Goal: Task Accomplishment & Management: Use online tool/utility

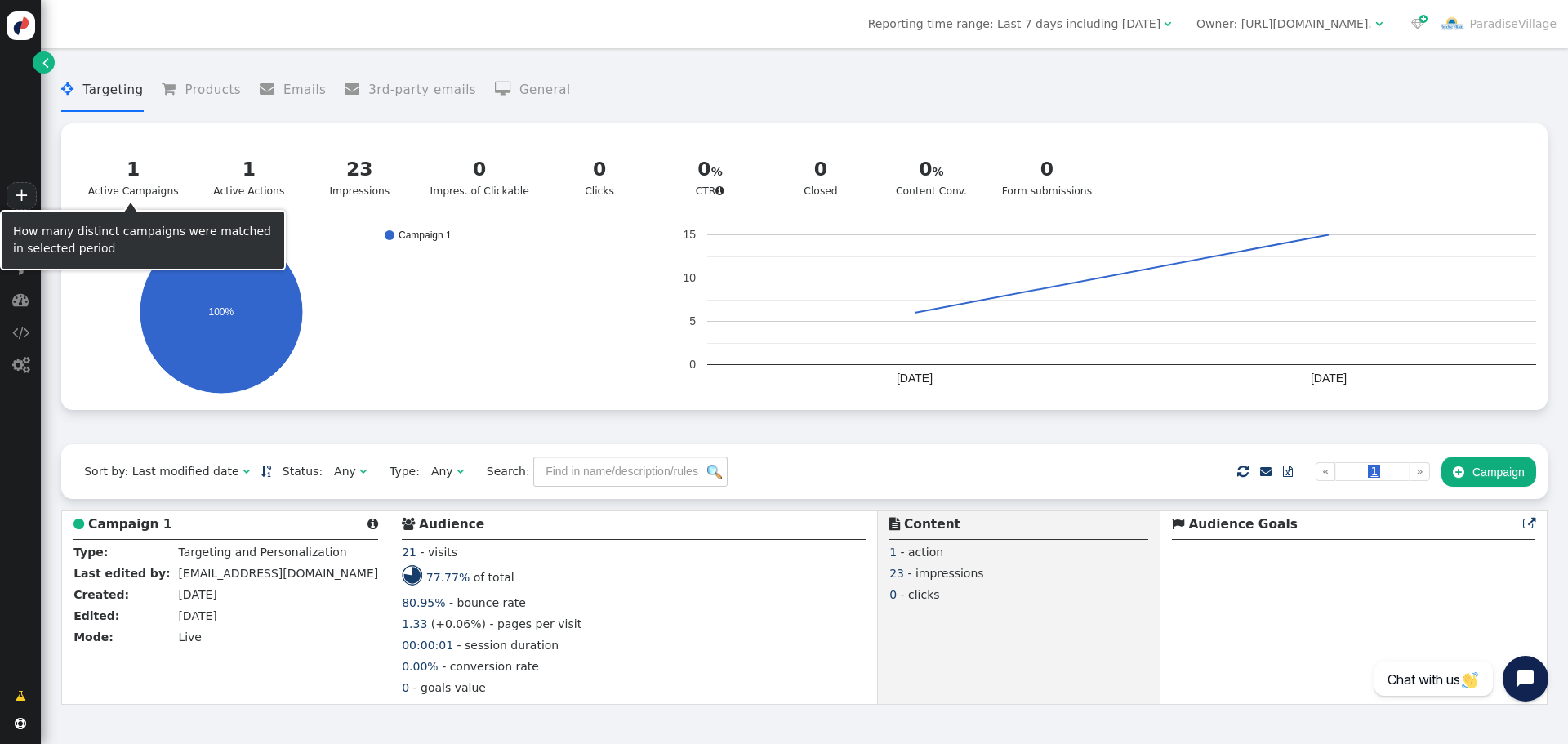
click at [136, 185] on div "1 Active Campaigns" at bounding box center [133, 177] width 90 height 44
click at [127, 185] on div "1 Active Campaigns" at bounding box center [133, 177] width 90 height 44
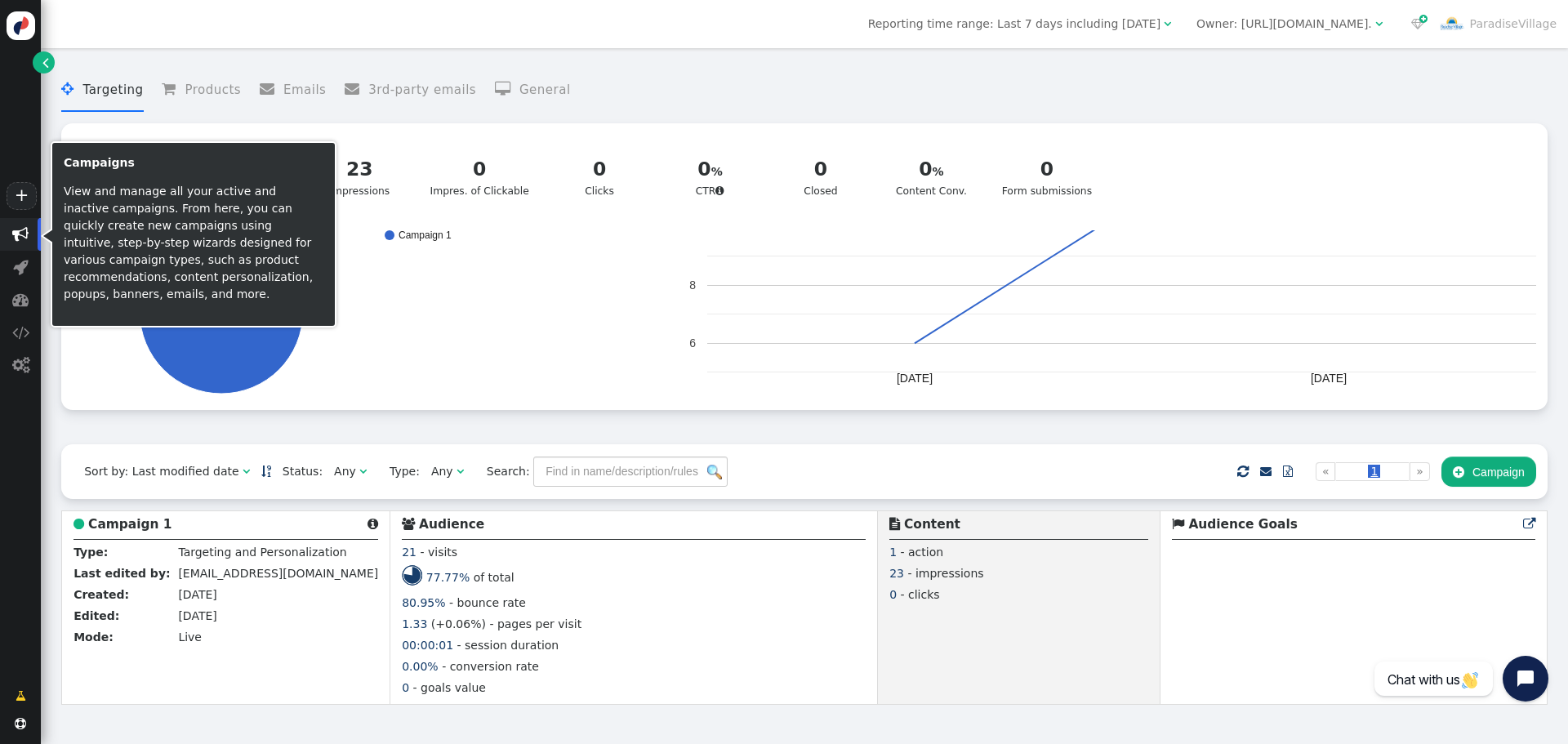
click at [20, 239] on span "" at bounding box center [20, 234] width 16 height 16
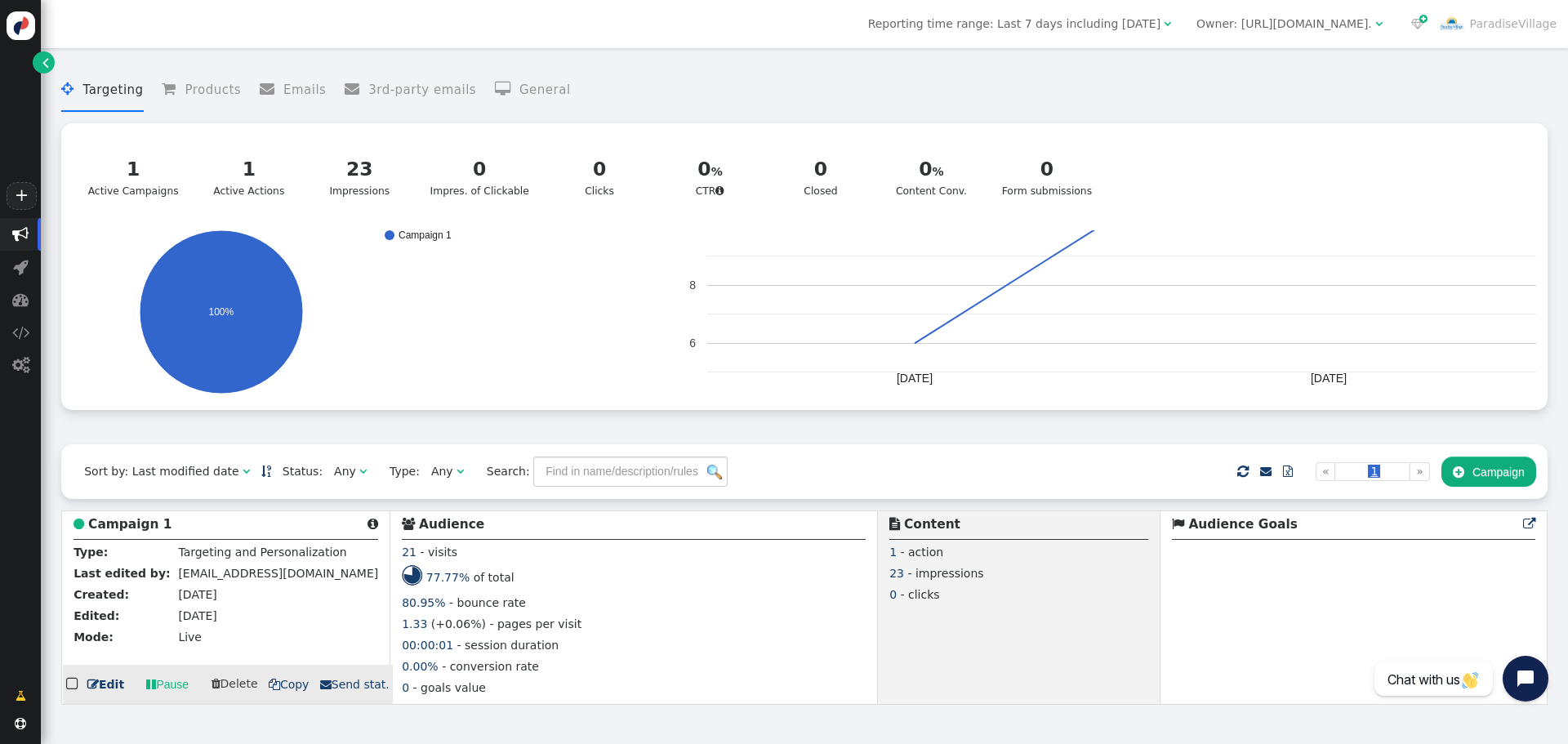
click at [113, 532] on b "Campaign 1" at bounding box center [130, 524] width 84 height 14
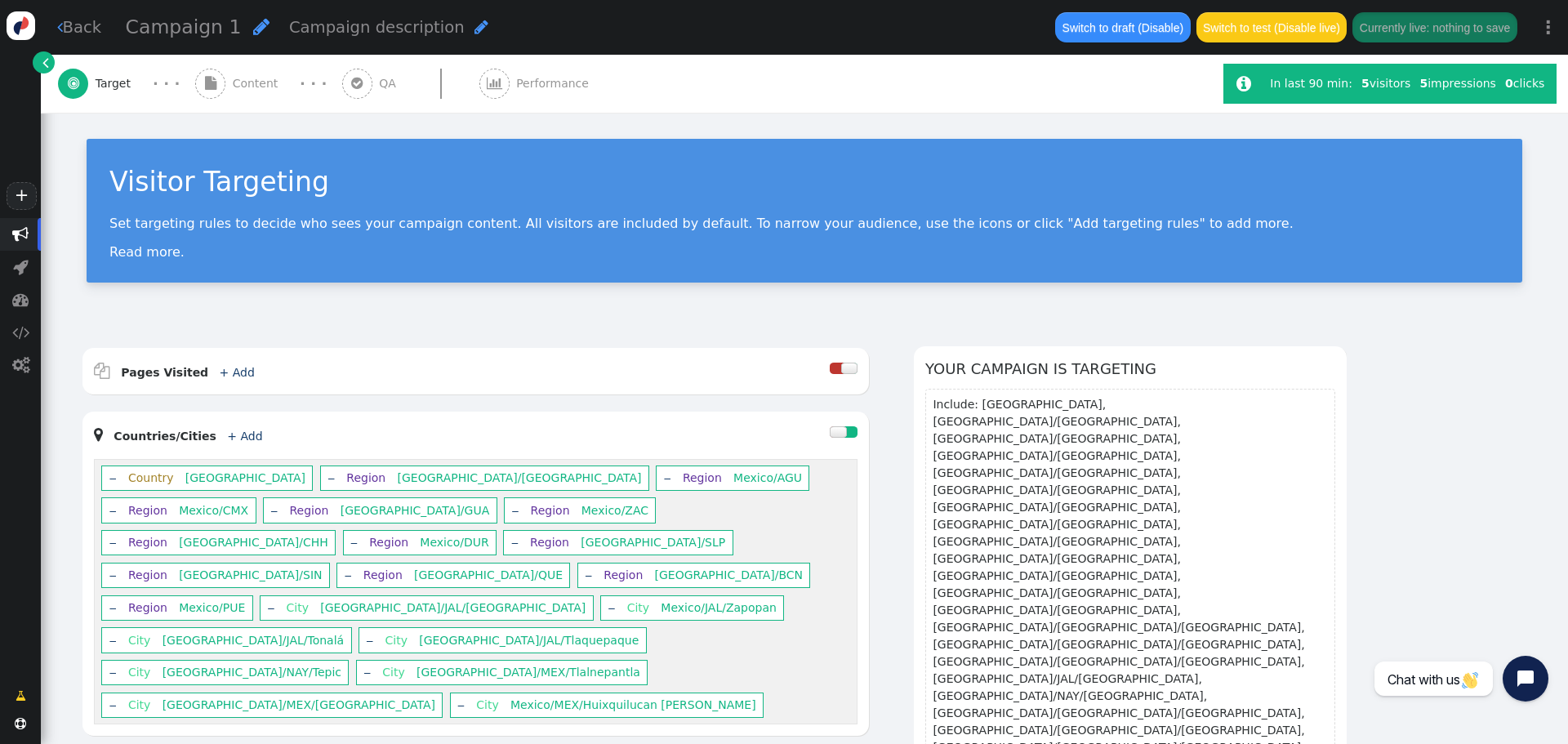
click at [238, 84] on span "Content" at bounding box center [258, 84] width 52 height 17
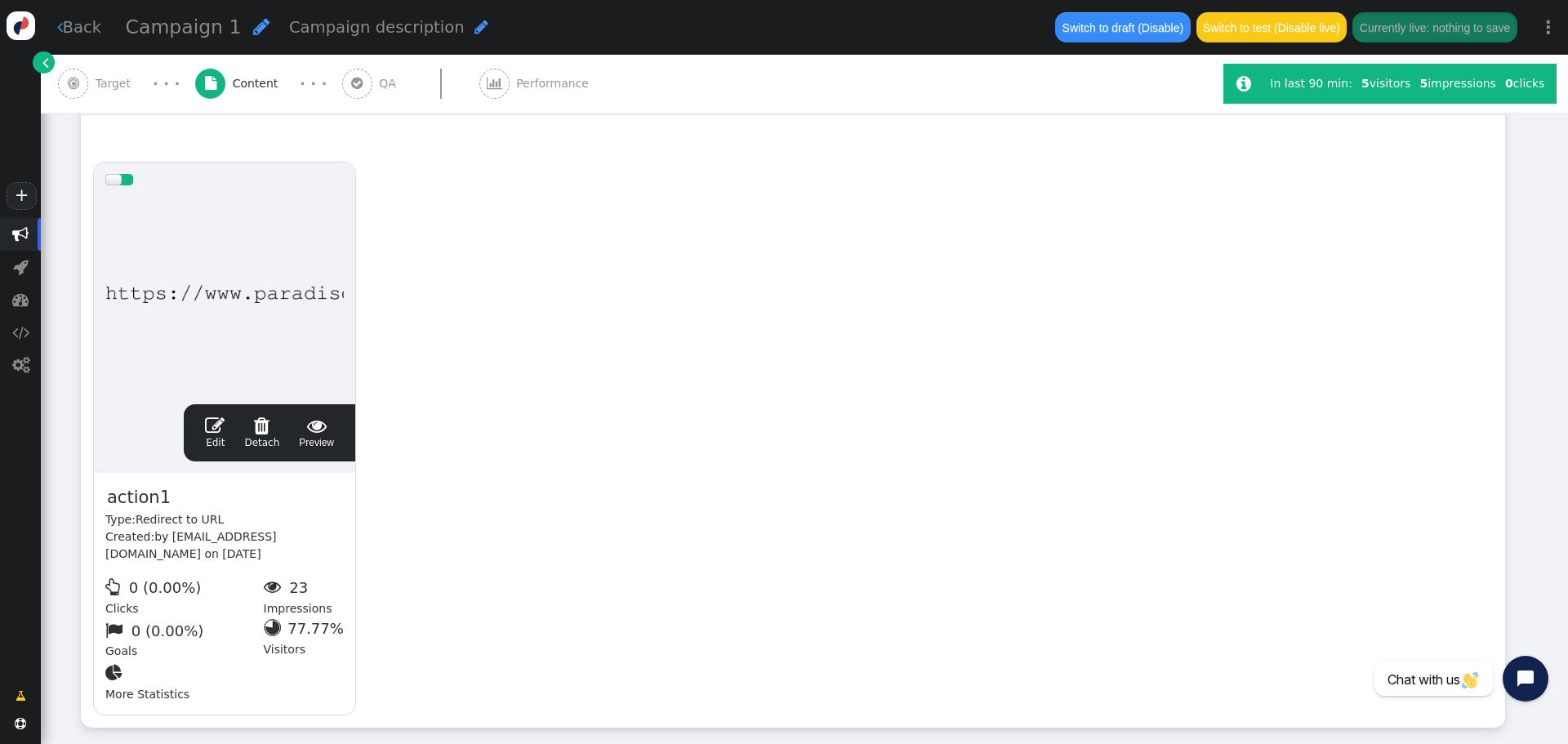
scroll to position [326, 0]
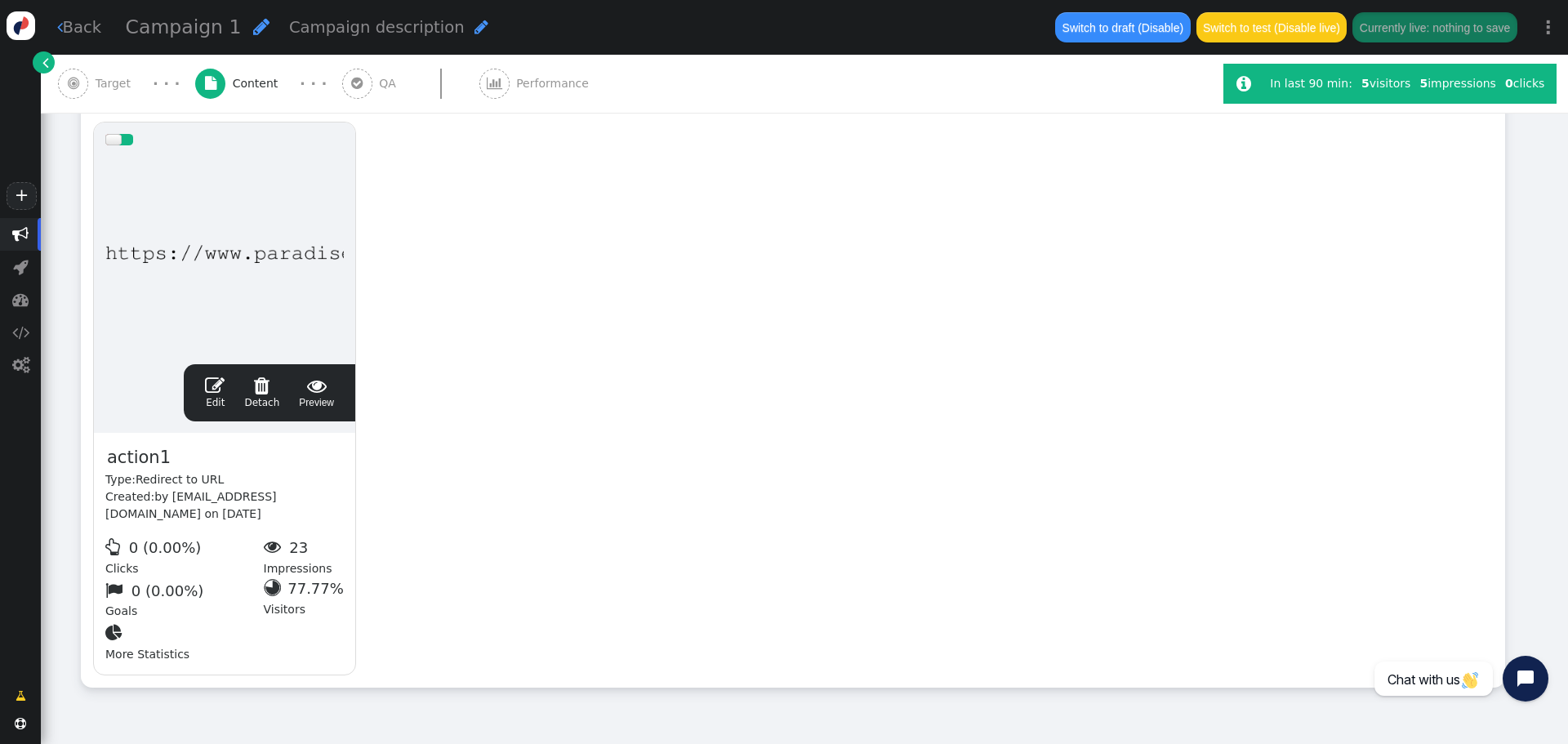
click at [215, 389] on span "" at bounding box center [215, 385] width 20 height 20
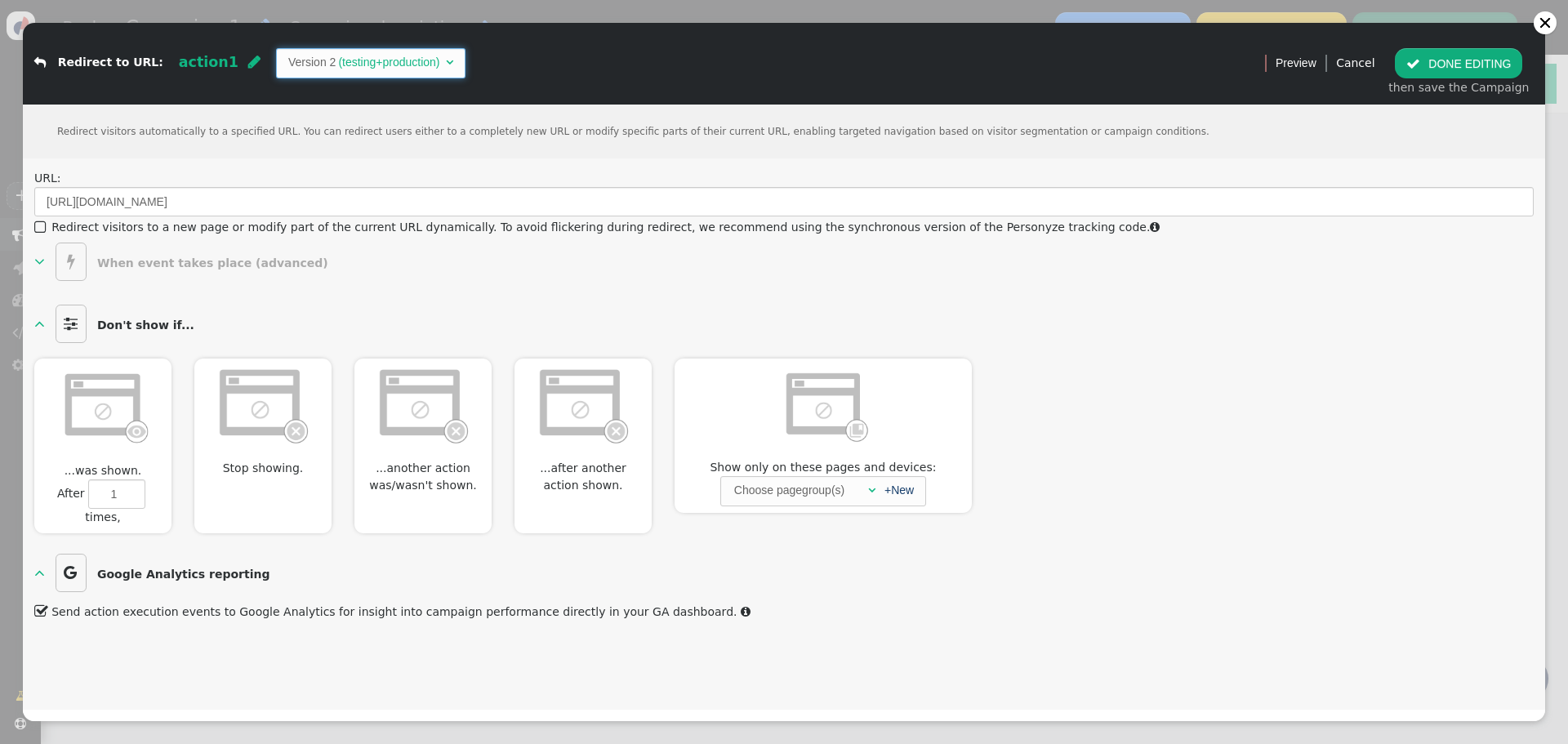
click at [420, 62] on span "Version 2 (testing+production) " at bounding box center [371, 63] width 189 height 29
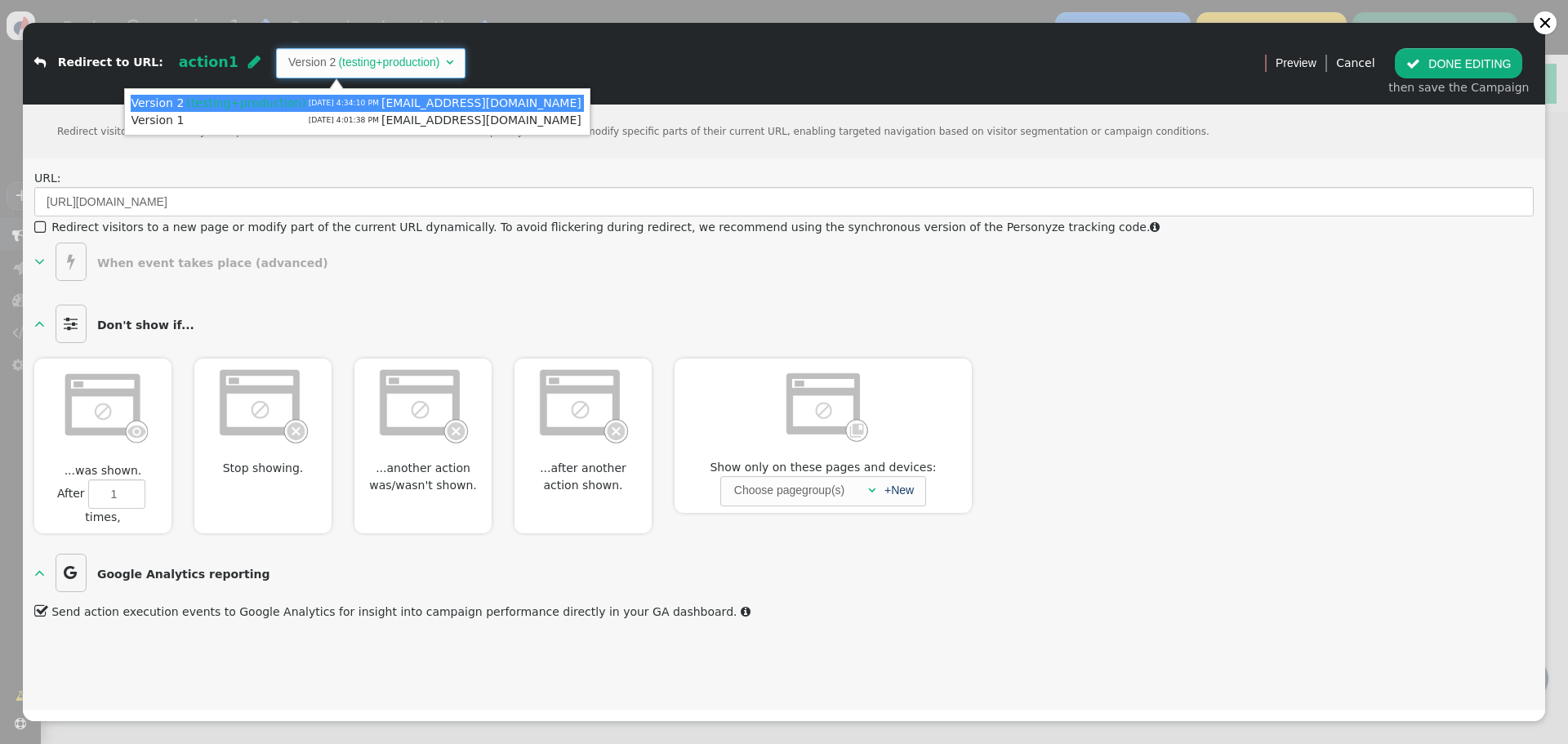
click at [1190, 342] on div "  Don't show if...  ...was closed.  After 1 times, Don't show for 0 session…" at bounding box center [783, 418] width 1499 height 232
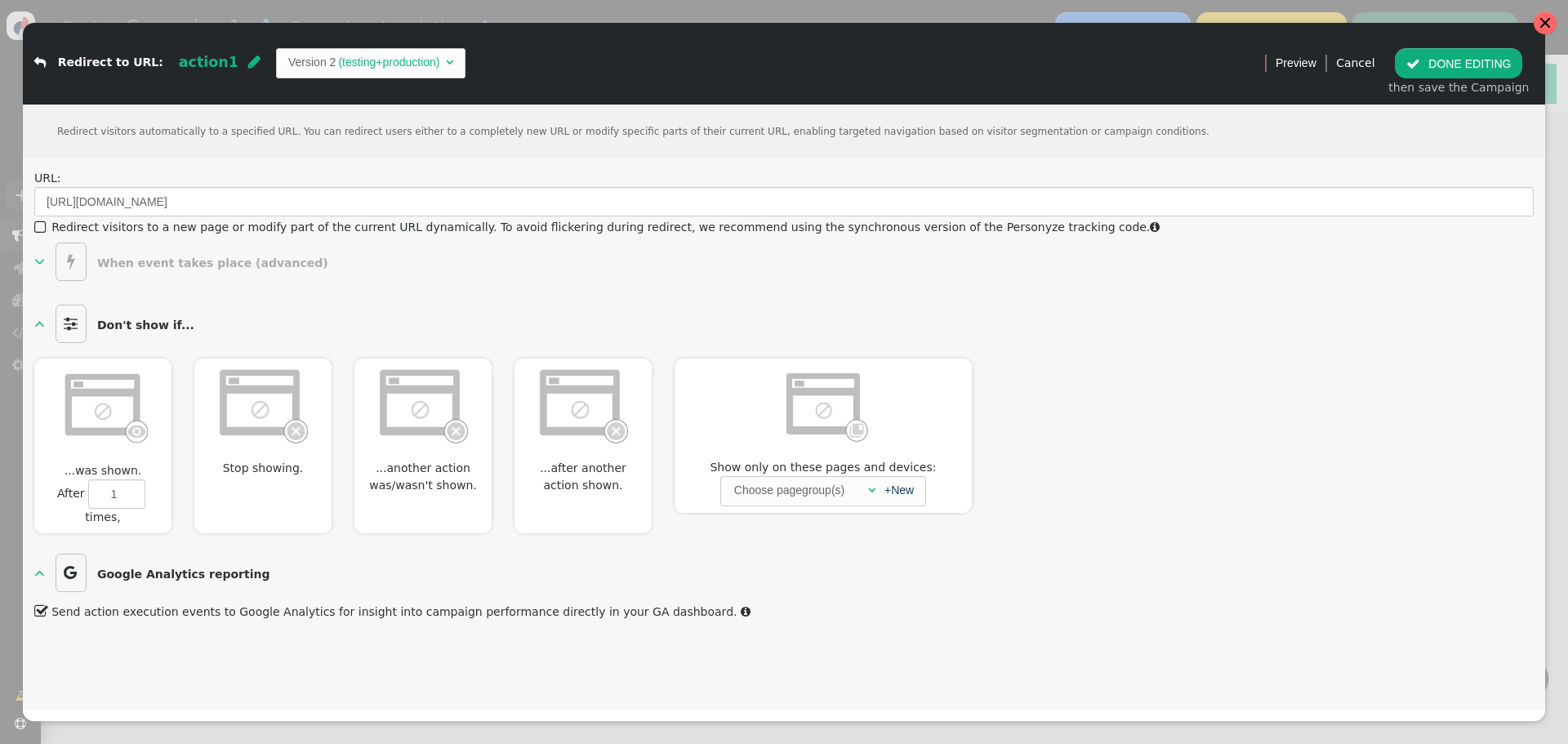
click at [1538, 26] on div at bounding box center [1544, 22] width 13 height 13
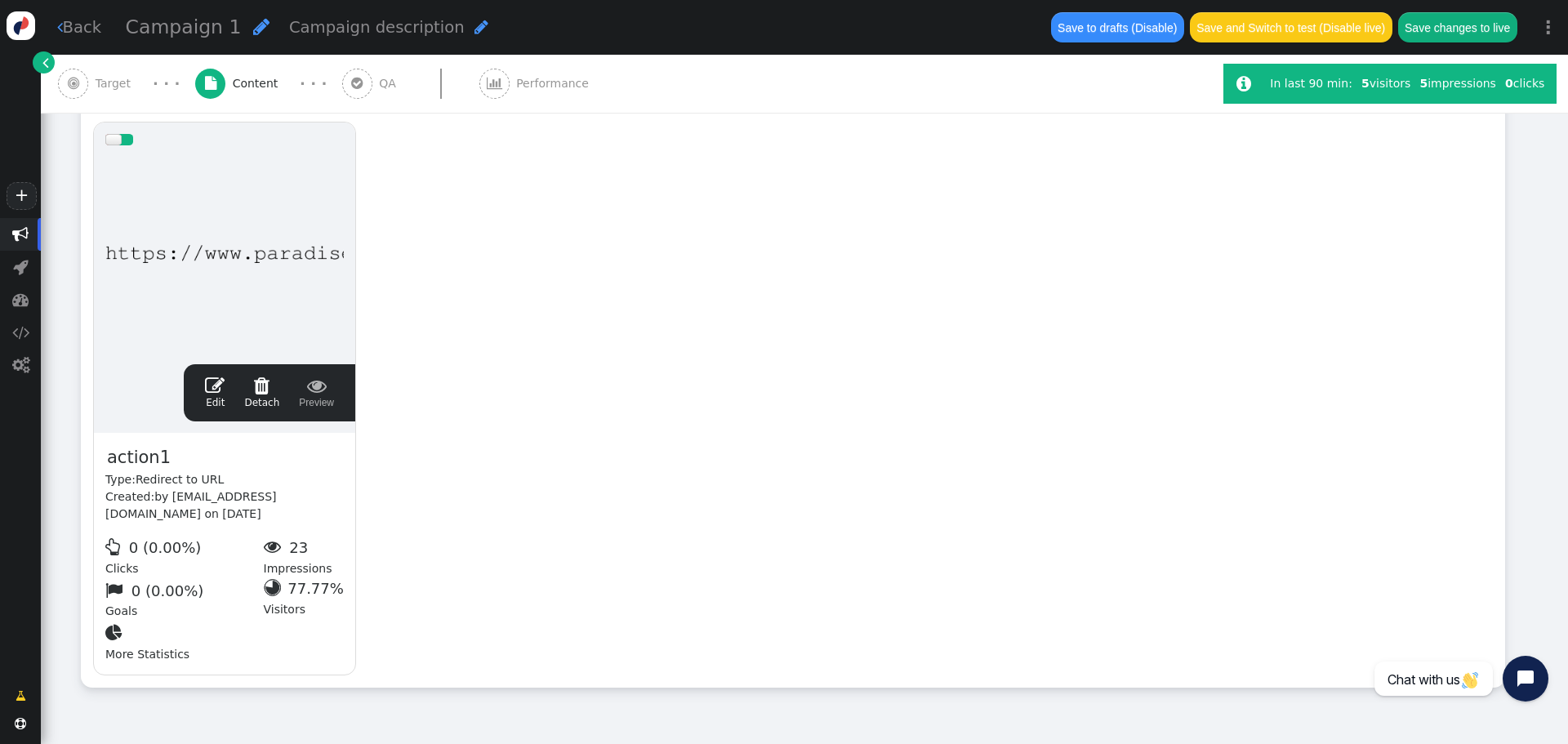
click at [87, 28] on link " Back" at bounding box center [79, 27] width 45 height 24
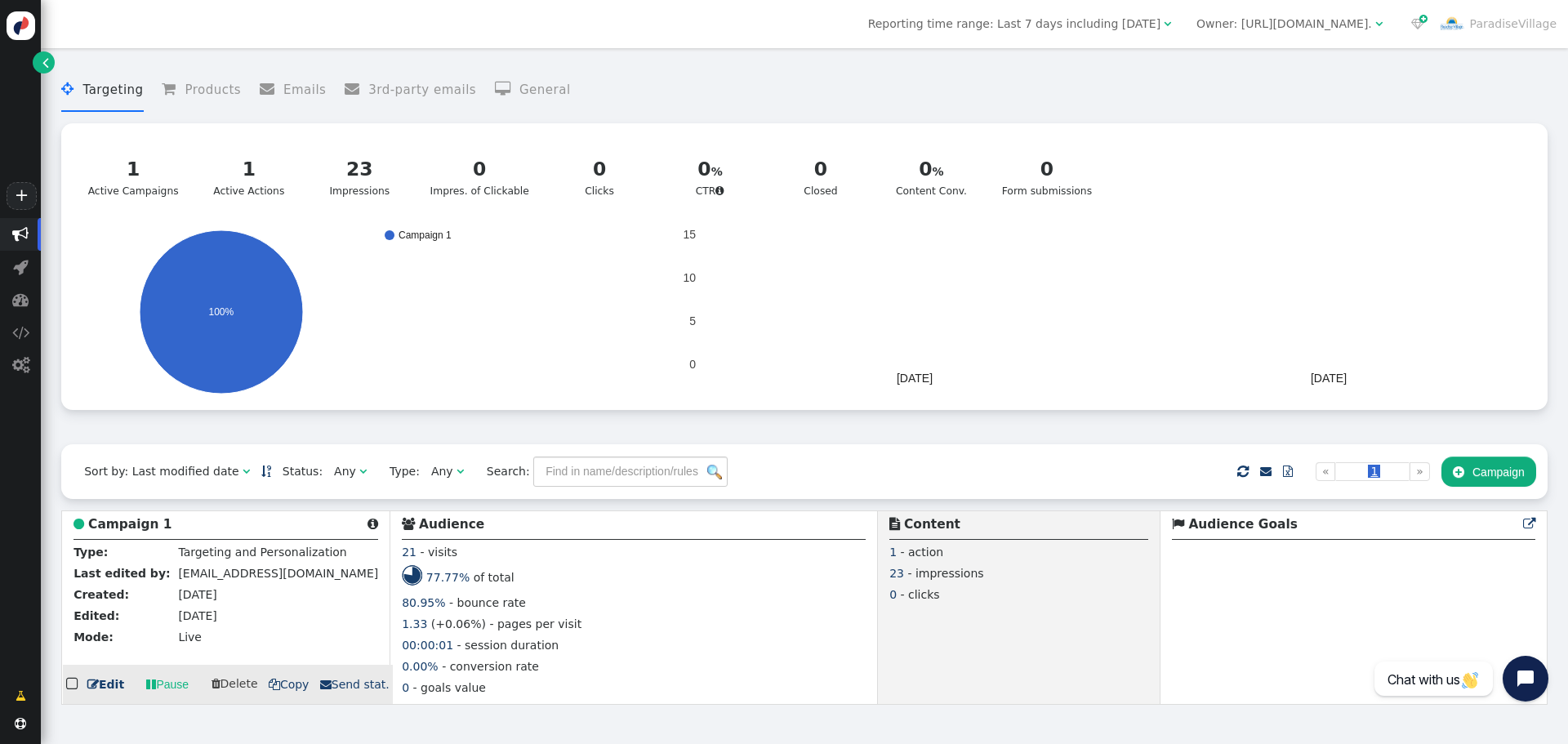
click at [401, 609] on span "80.95%" at bounding box center [423, 603] width 43 height 13
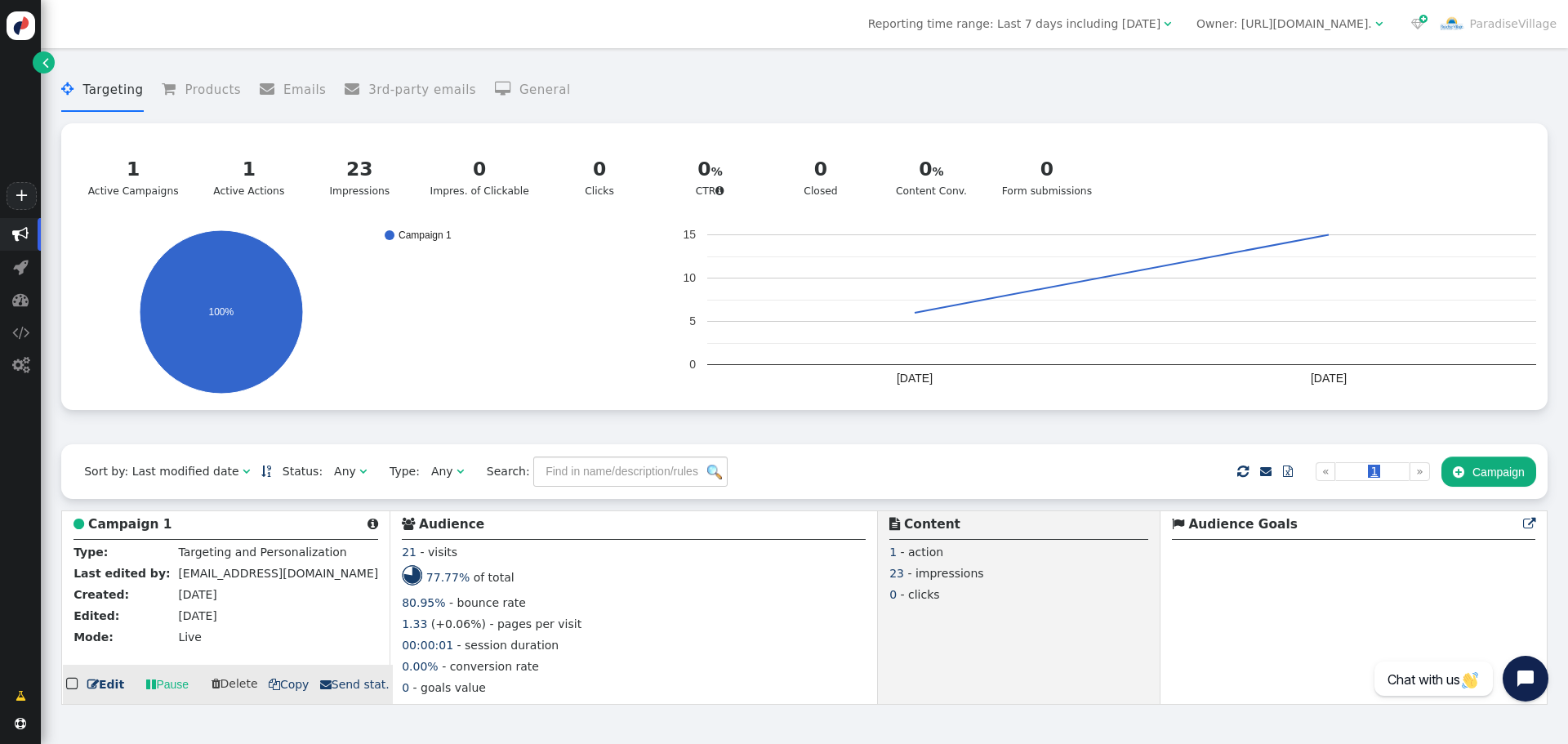
click at [419, 528] on b "Audience" at bounding box center [452, 524] width 66 height 14
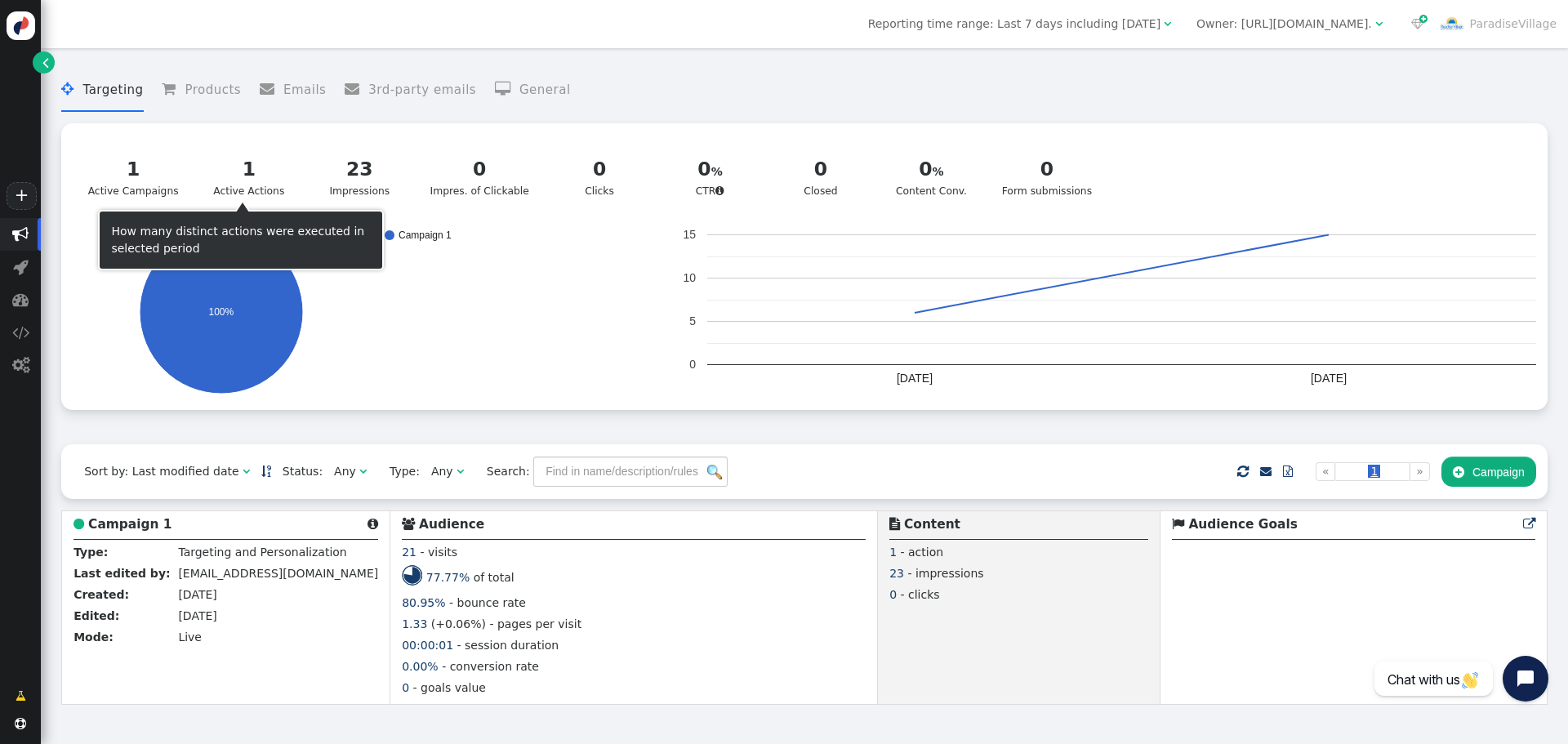
click at [242, 189] on div "1 Active Actions" at bounding box center [249, 177] width 81 height 44
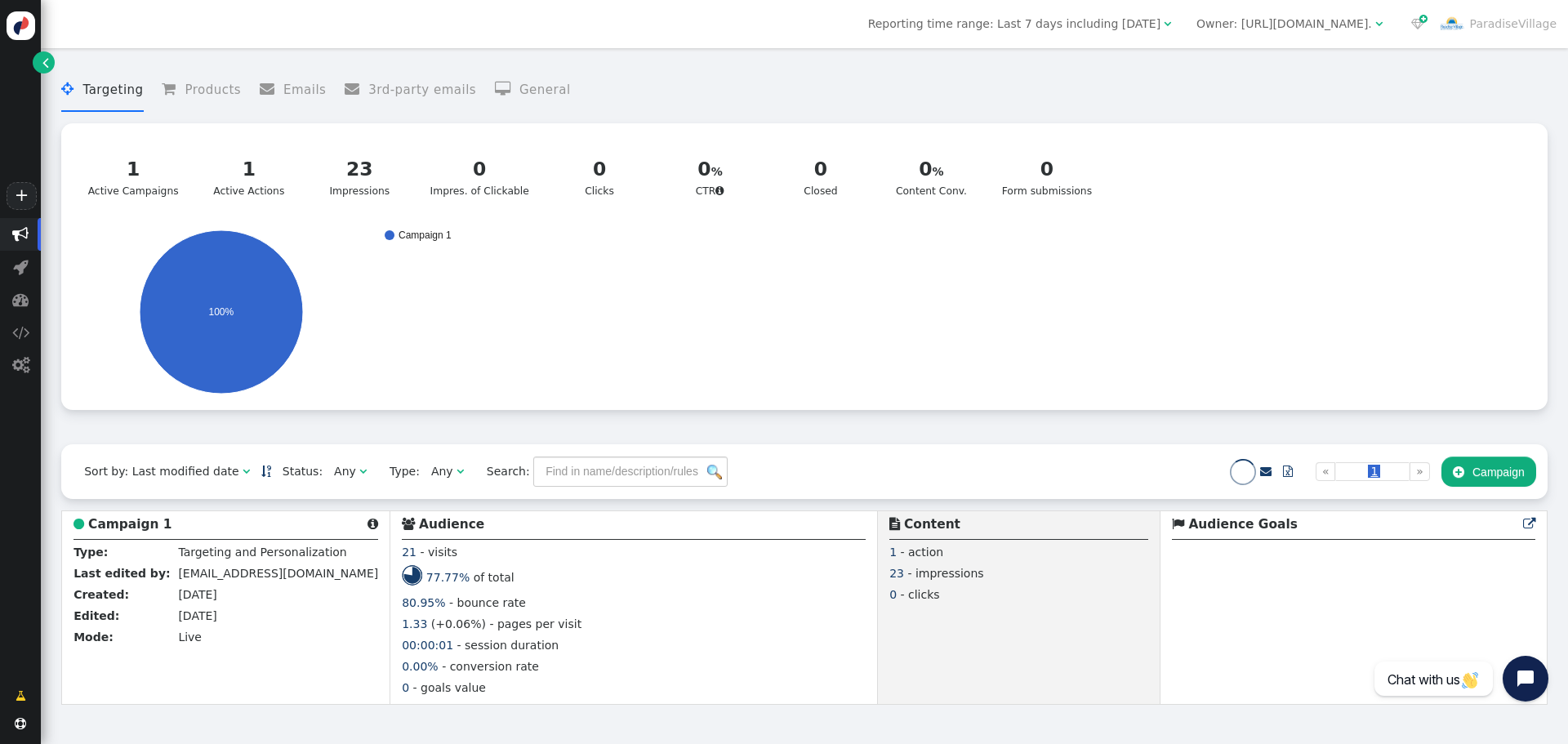
click at [326, 181] on div "23" at bounding box center [360, 170] width 81 height 29
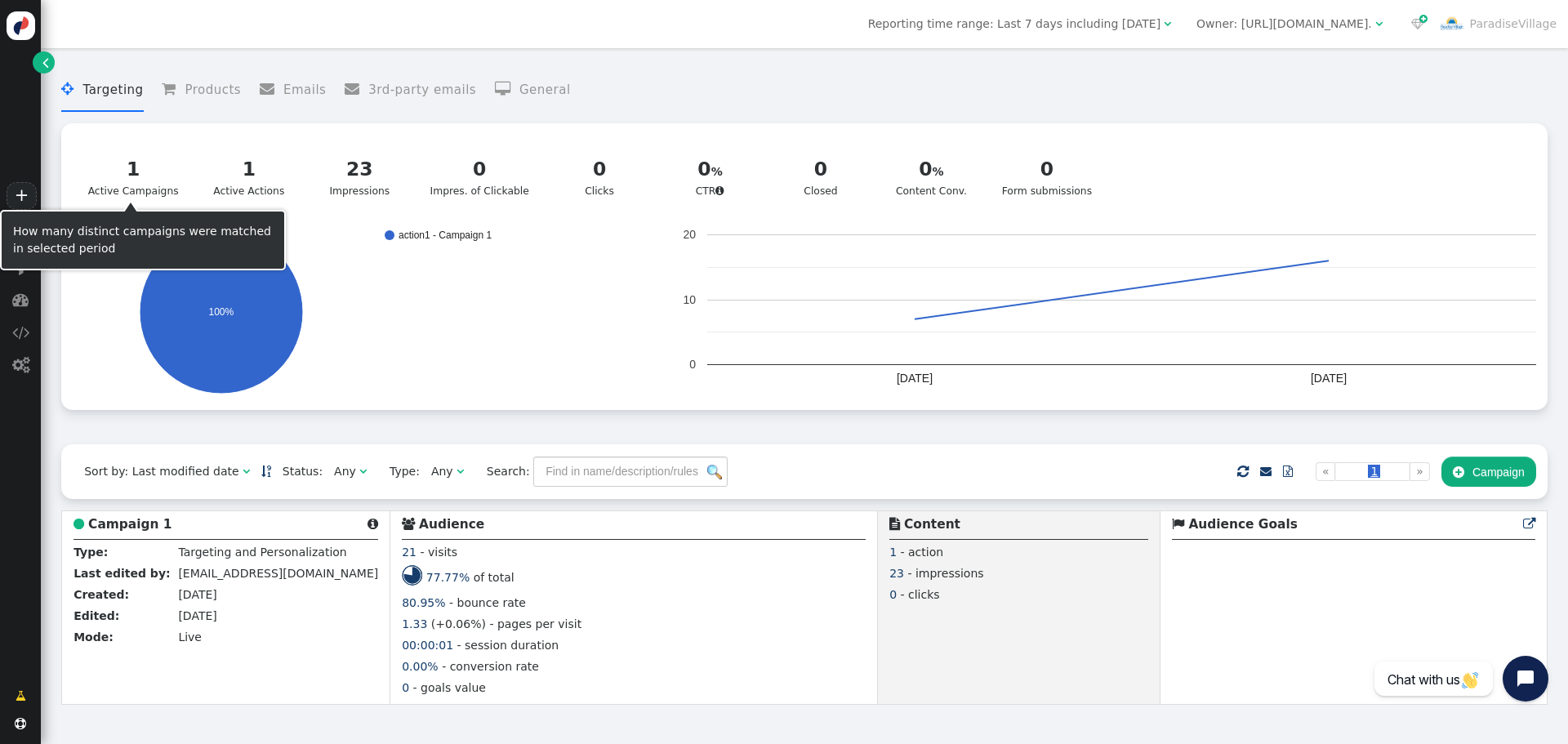
click at [135, 199] on div "1 Active Campaigns" at bounding box center [133, 177] width 90 height 44
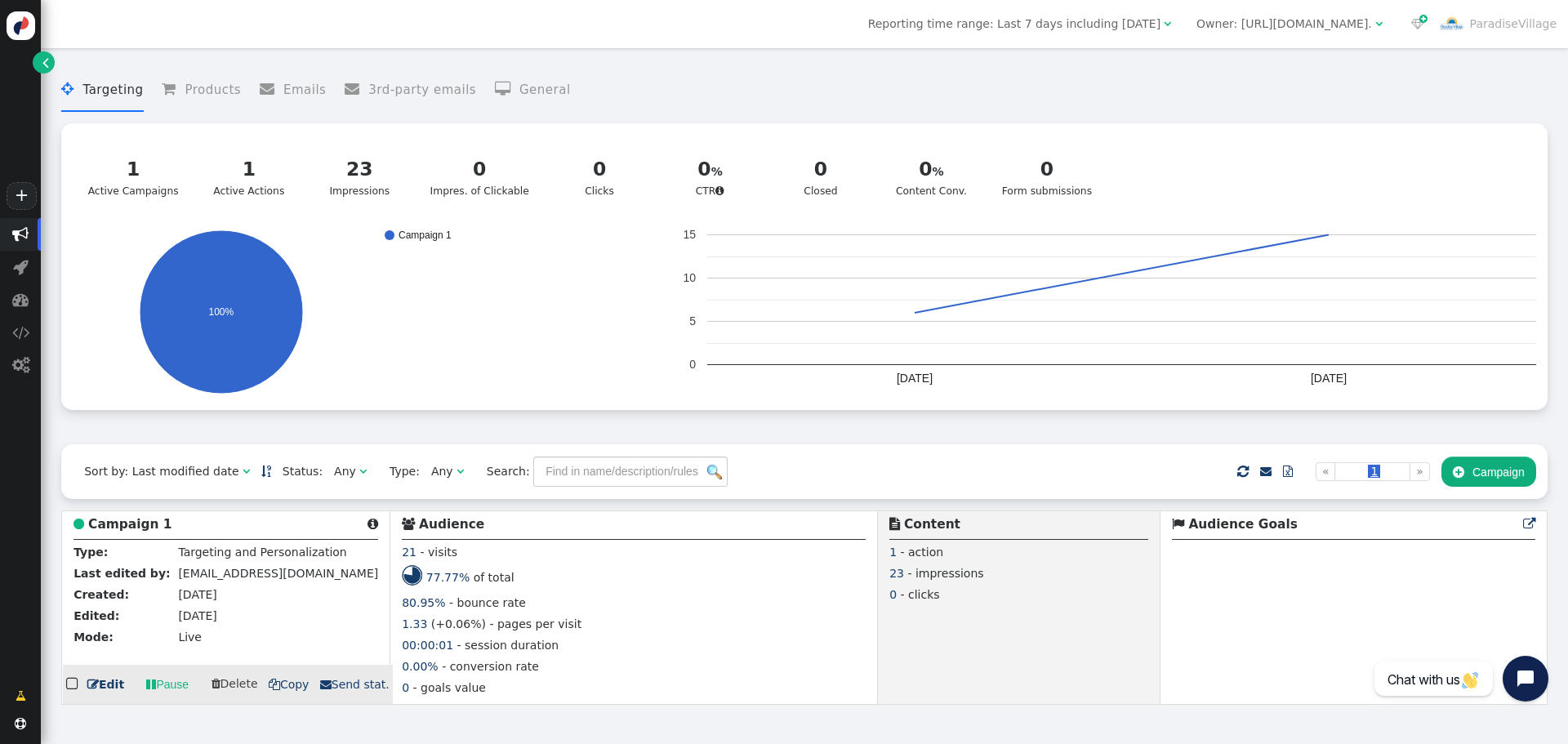
click at [401, 609] on span "80.95%" at bounding box center [423, 603] width 43 height 13
click at [218, 477] on div "Sort by: Last modified date" at bounding box center [161, 471] width 154 height 17
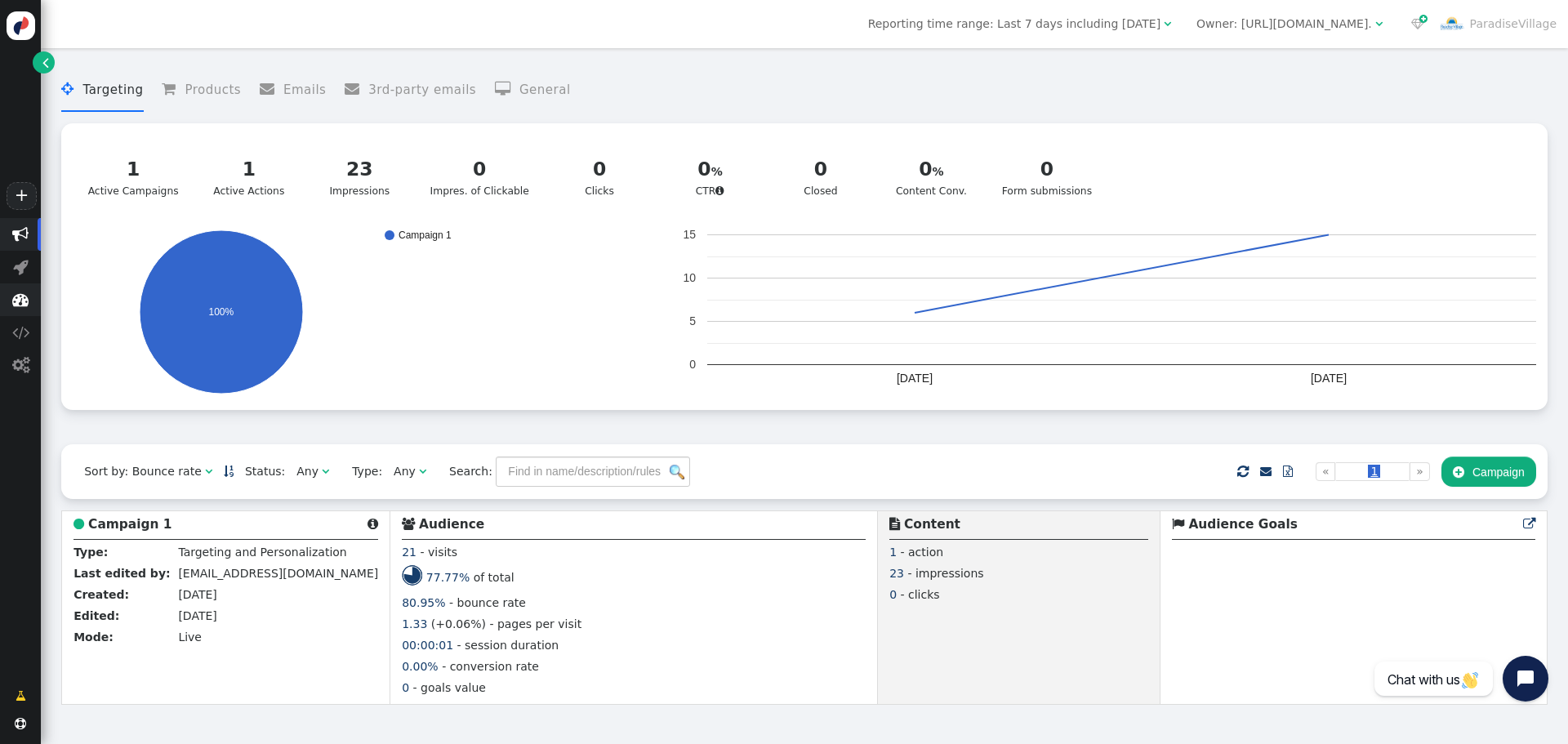
click at [21, 302] on span "" at bounding box center [20, 299] width 16 height 16
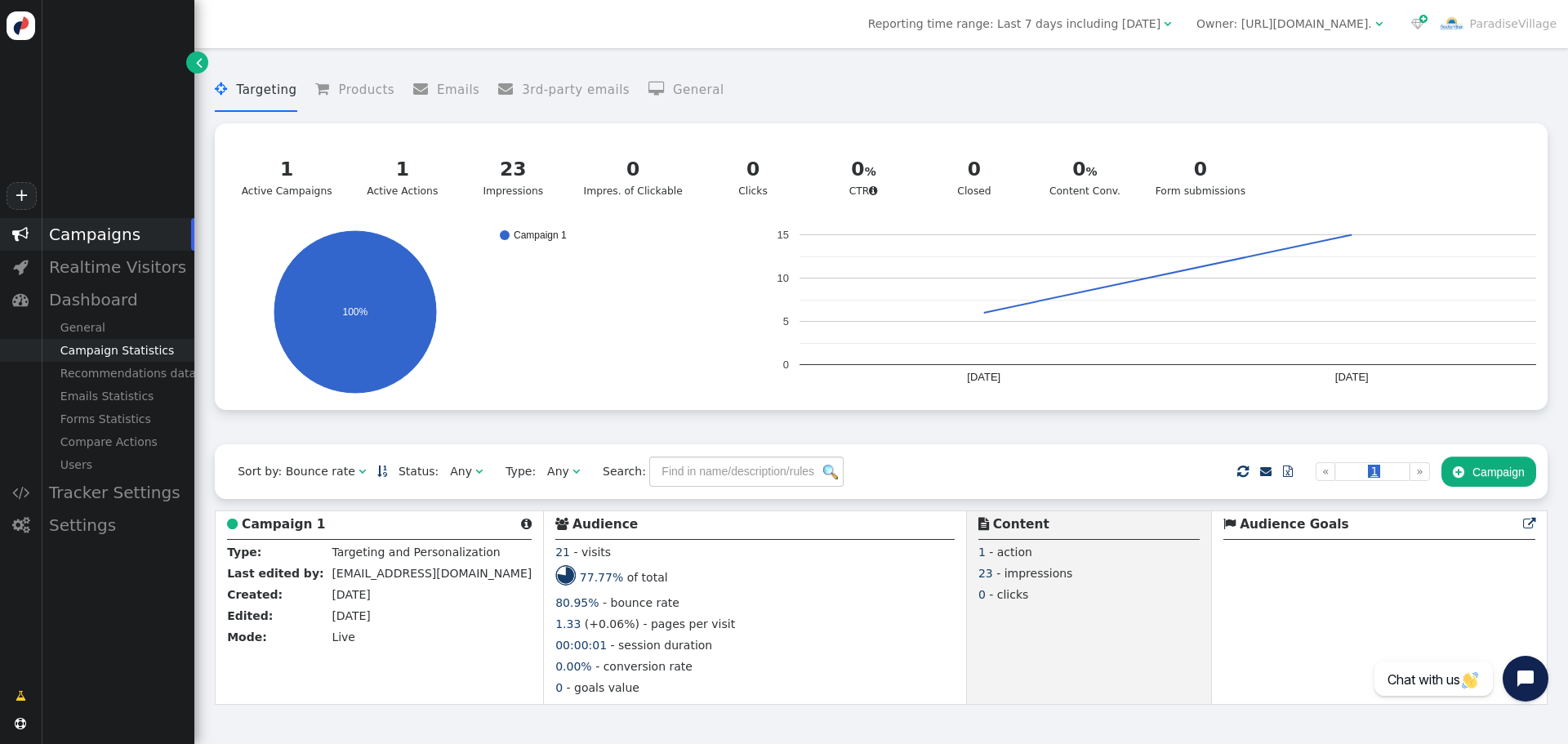
click at [95, 351] on div "Campaign Statistics" at bounding box center [118, 350] width 153 height 23
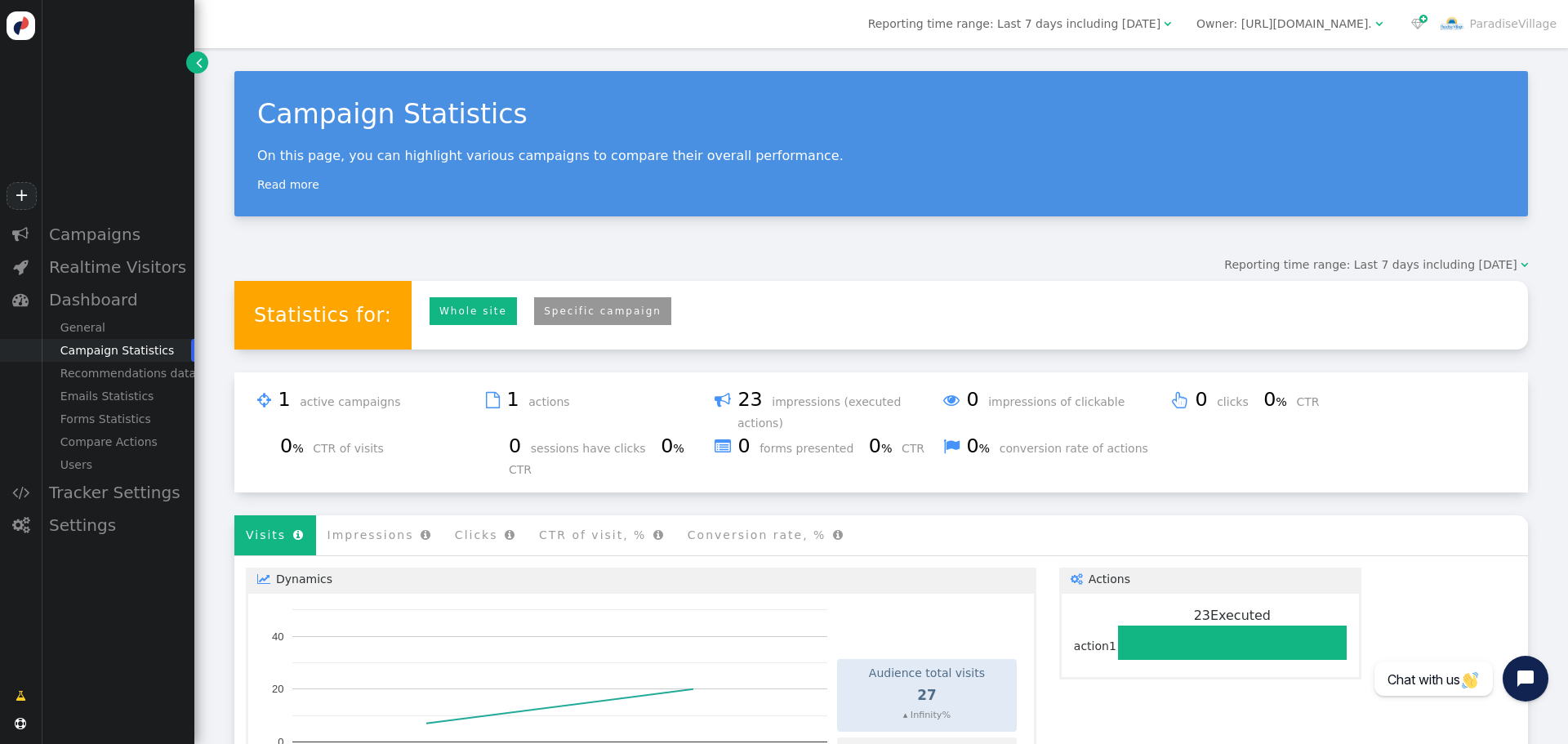
click at [585, 316] on link "Specific campaign" at bounding box center [602, 312] width 137 height 29
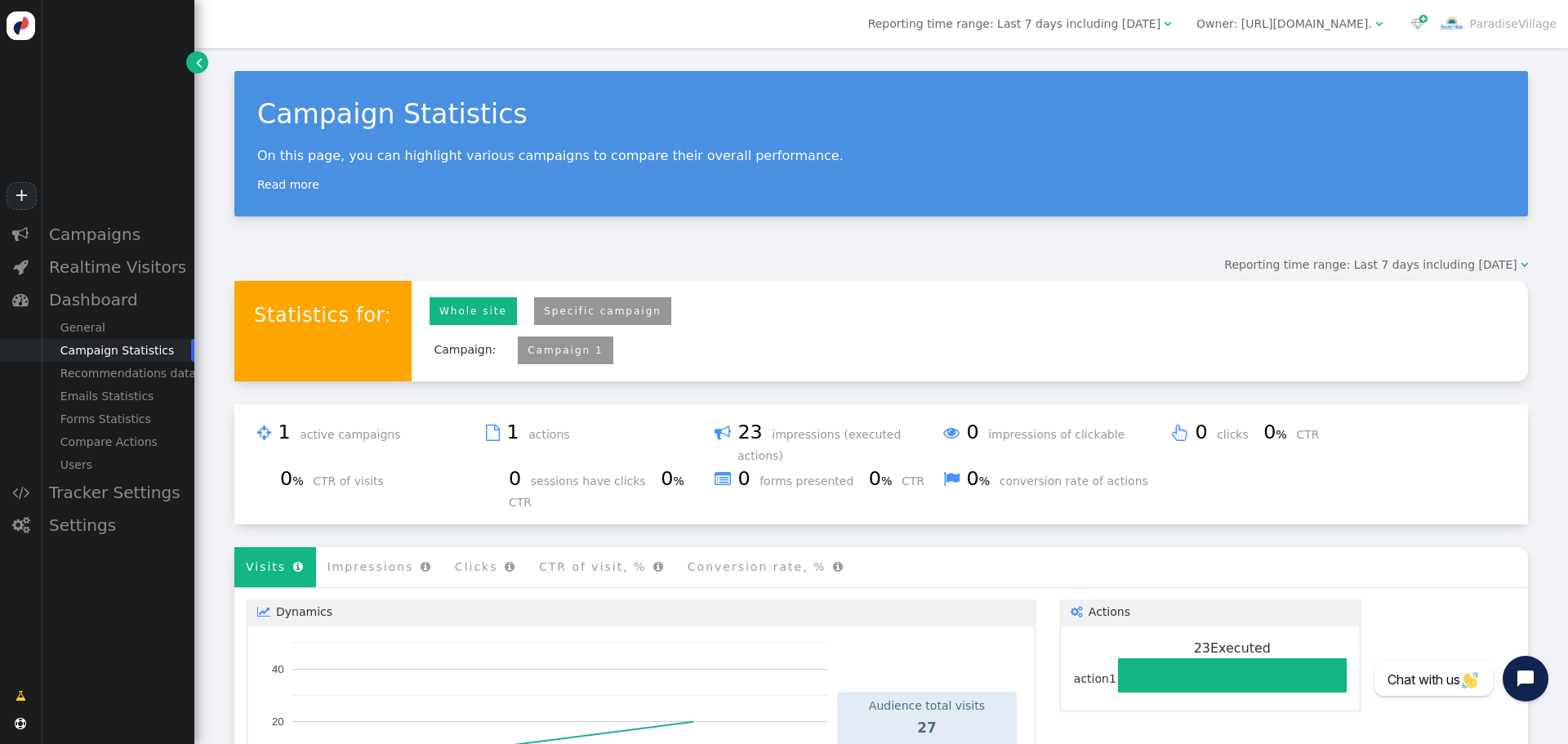
click at [539, 353] on link "Campaign 1" at bounding box center [565, 349] width 75 height 11
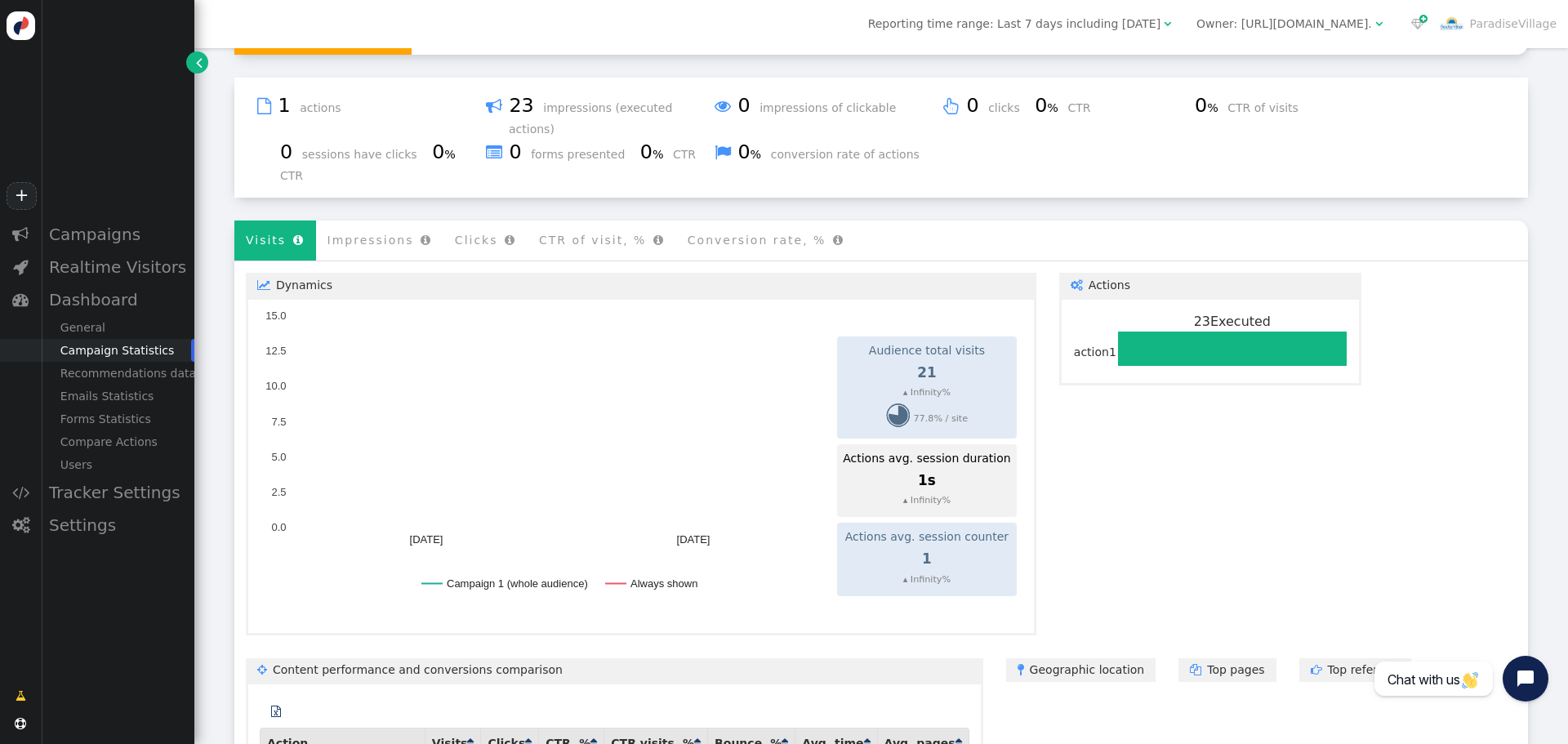
scroll to position [487, 0]
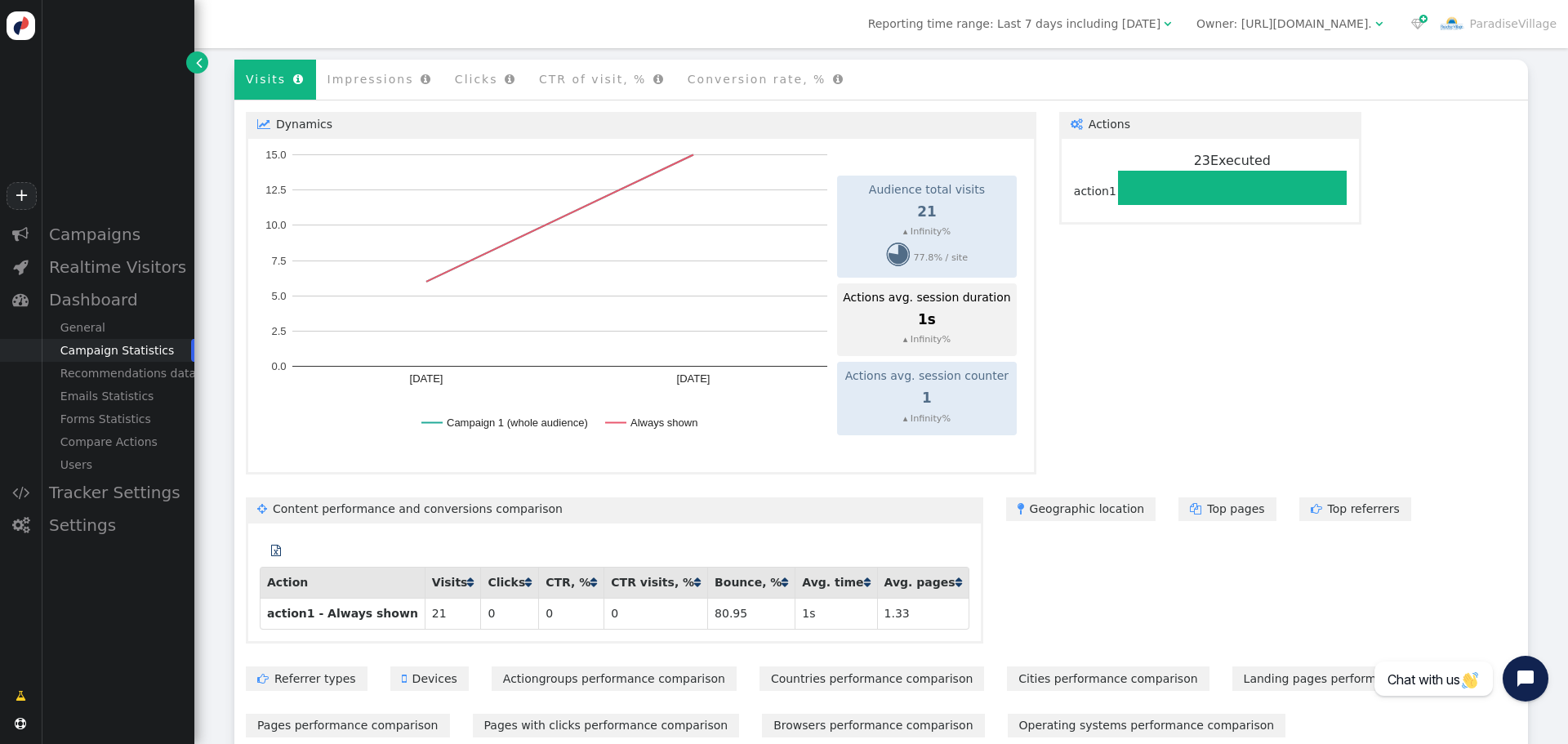
click at [781, 577] on span "" at bounding box center [785, 582] width 7 height 11
click at [781, 577] on span "" at bounding box center [785, 582] width 7 height 11
